Goal: Task Accomplishment & Management: Manage account settings

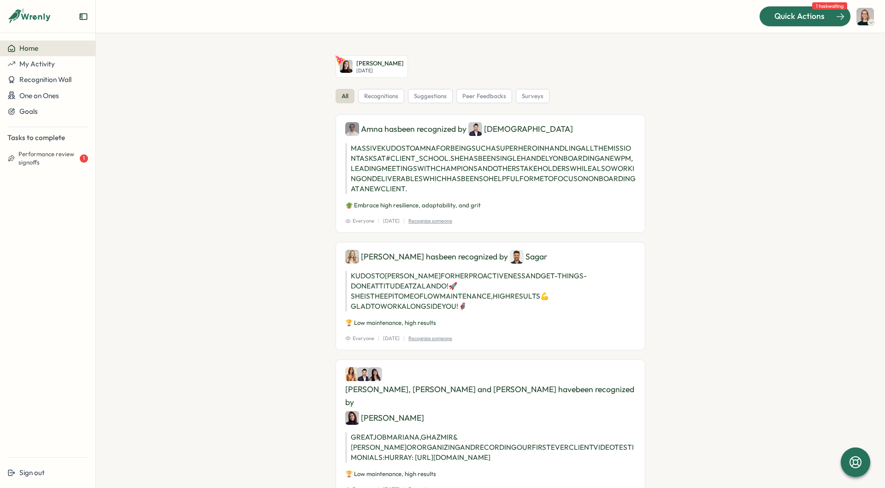
click at [793, 7] on div at bounding box center [805, 15] width 91 height 19
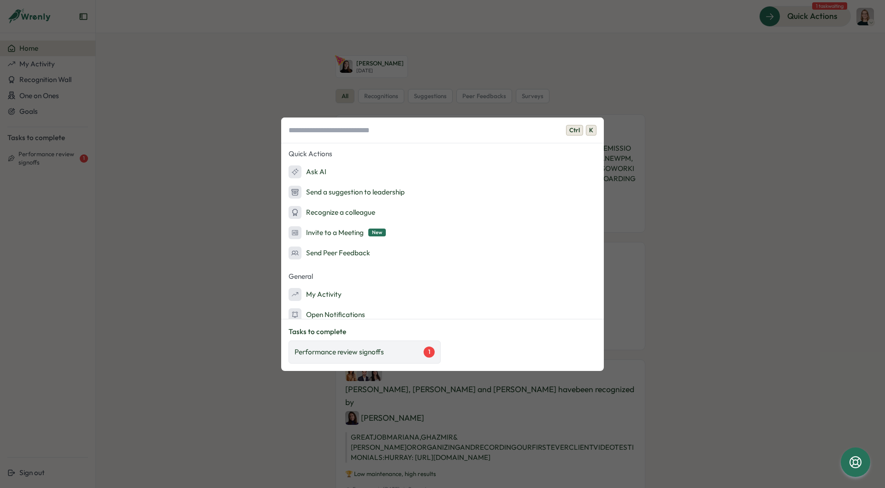
click at [338, 349] on p "Performance review signoffs" at bounding box center [339, 352] width 89 height 10
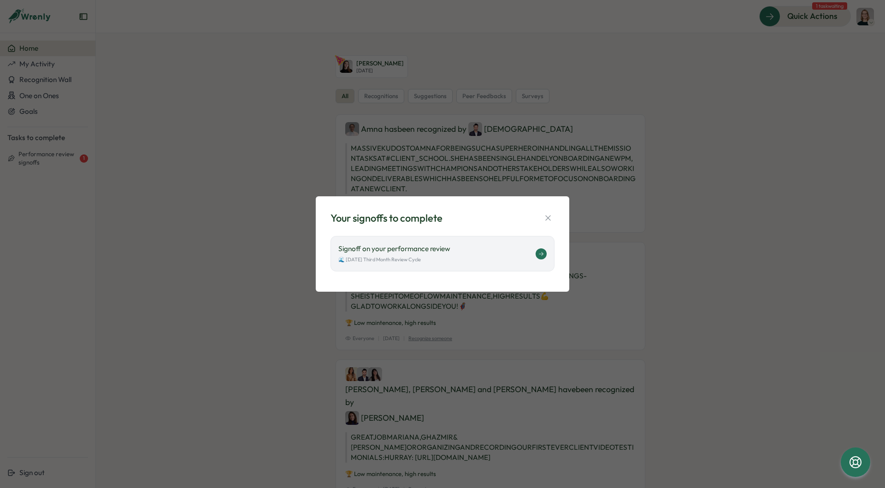
click at [397, 260] on p "🌊 [DATE] Third Month Review Cycle" at bounding box center [379, 260] width 83 height 8
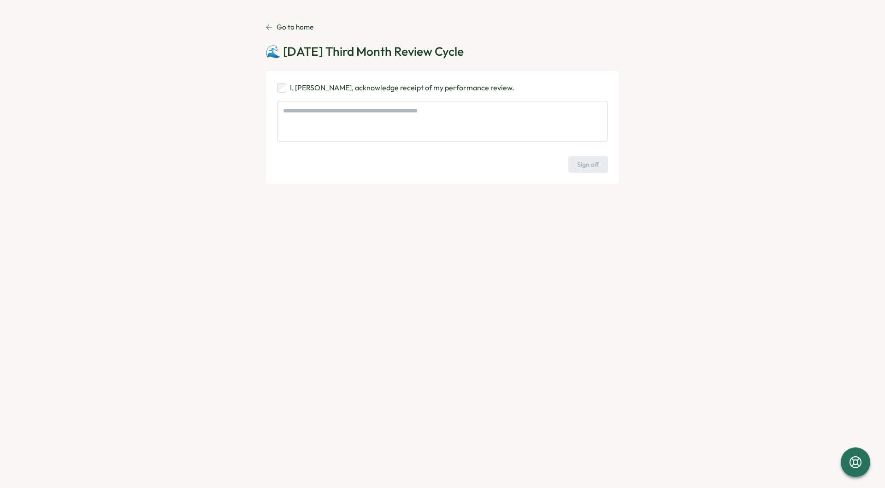
click at [301, 25] on p "Go to home" at bounding box center [295, 27] width 37 height 10
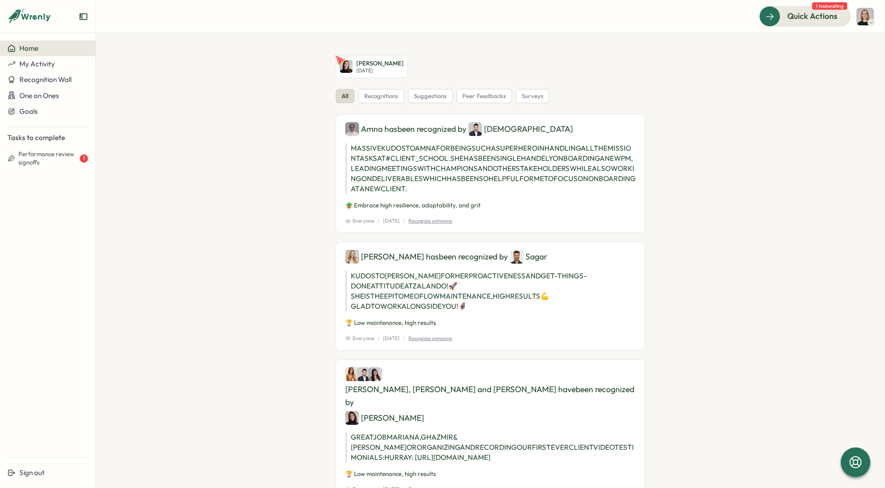
click at [43, 41] on button "Home" at bounding box center [47, 49] width 95 height 16
